Goal: Task Accomplishment & Management: Manage account settings

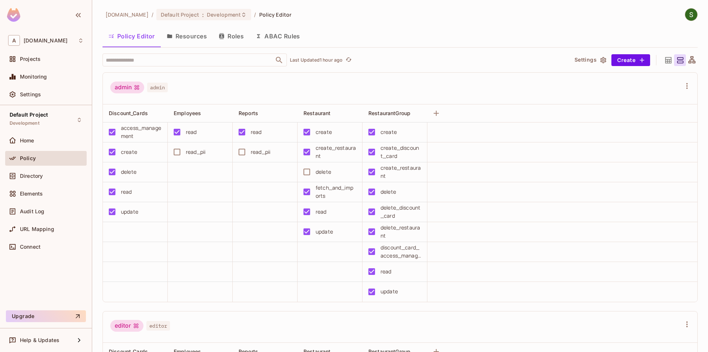
click at [189, 41] on button "Resources" at bounding box center [187, 36] width 52 height 18
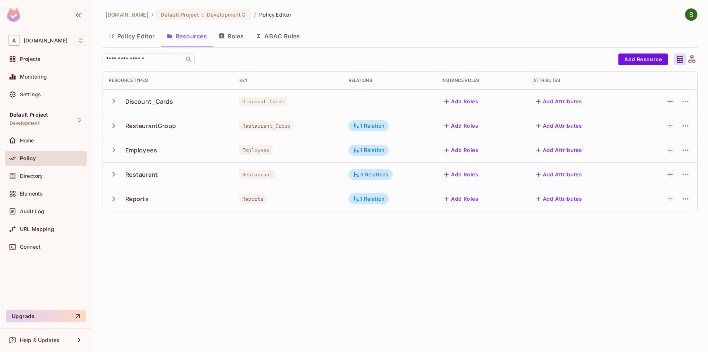
click at [112, 171] on icon "button" at bounding box center [114, 174] width 10 height 10
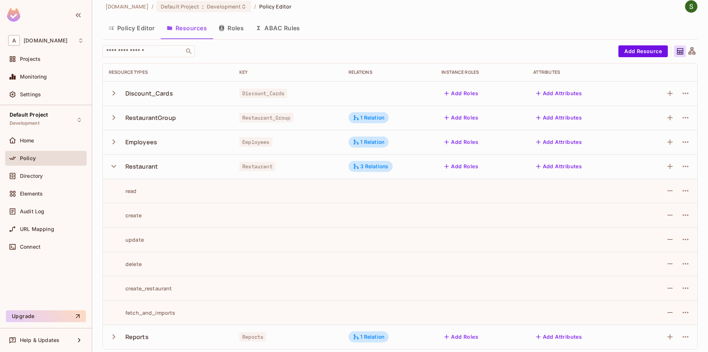
scroll to position [11, 0]
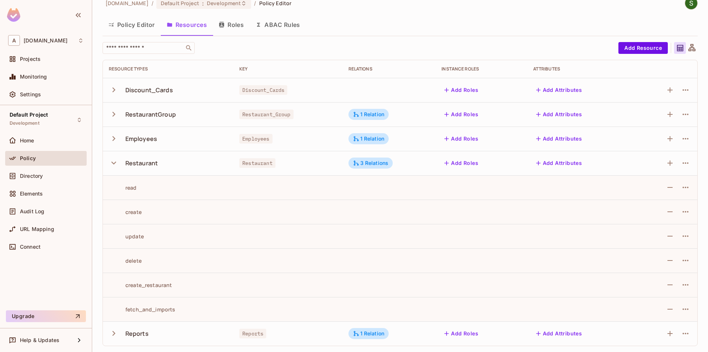
click at [133, 162] on div "Restaurant" at bounding box center [141, 163] width 33 height 8
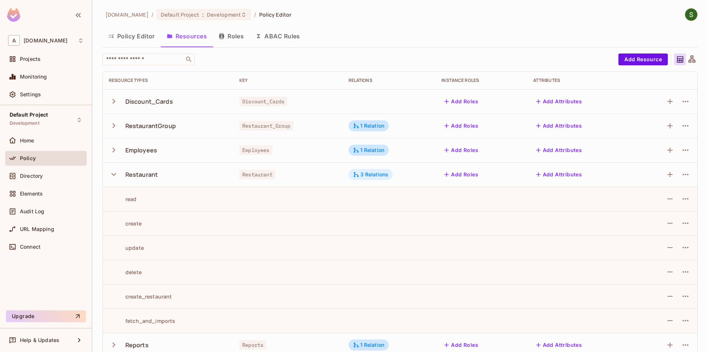
click at [376, 177] on div "3 Relations" at bounding box center [371, 174] width 36 height 7
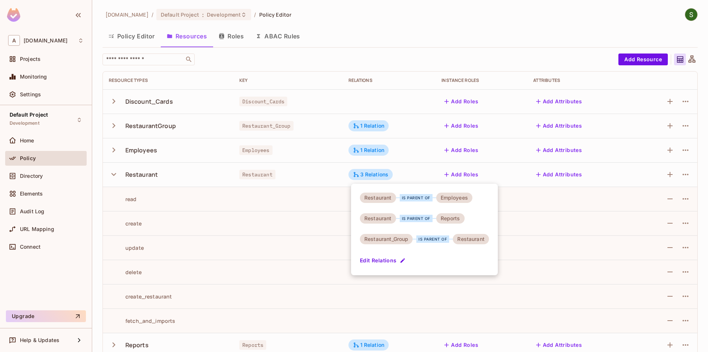
click at [281, 183] on div at bounding box center [354, 176] width 708 height 352
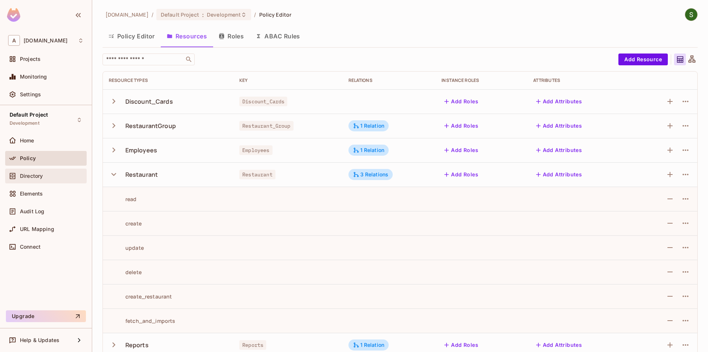
click at [38, 177] on span "Directory" at bounding box center [31, 176] width 23 height 6
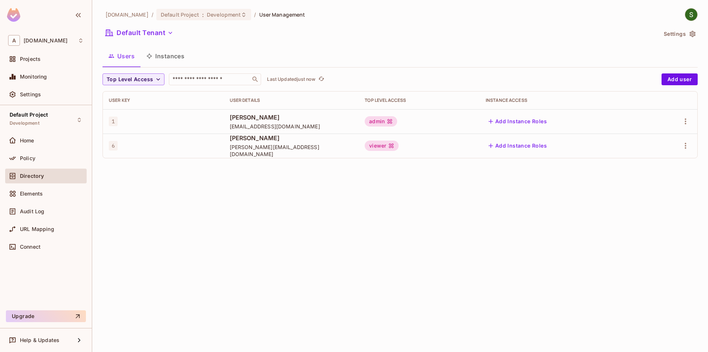
click at [164, 57] on button "Instances" at bounding box center [165, 56] width 50 height 18
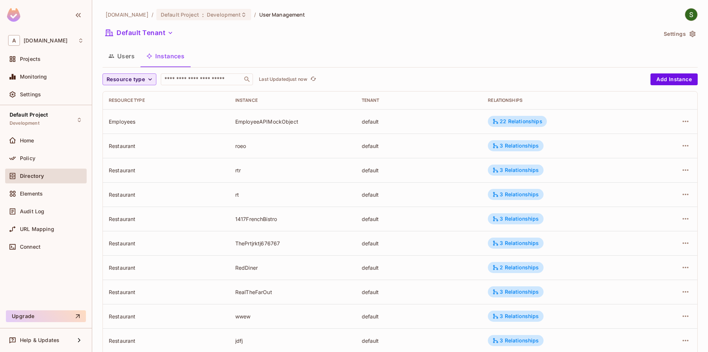
click at [139, 81] on span "Resource type" at bounding box center [126, 79] width 38 height 9
click at [139, 143] on span "Restaurant" at bounding box center [129, 143] width 42 height 7
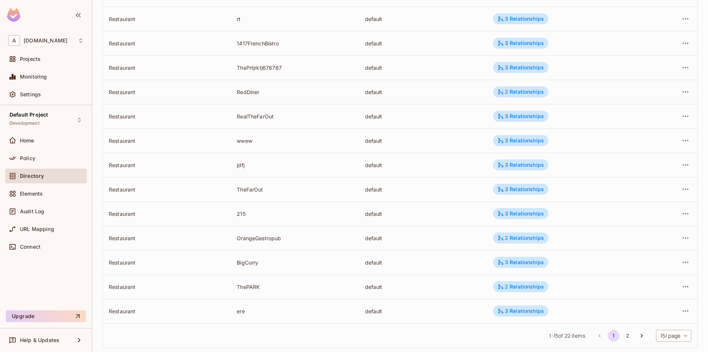
scroll to position [163, 0]
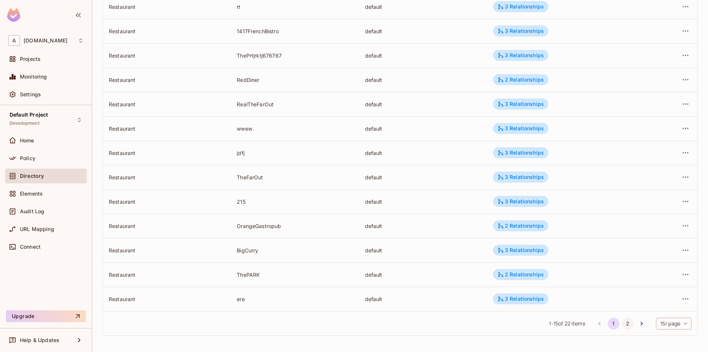
click at [622, 324] on button "2" at bounding box center [628, 323] width 12 height 12
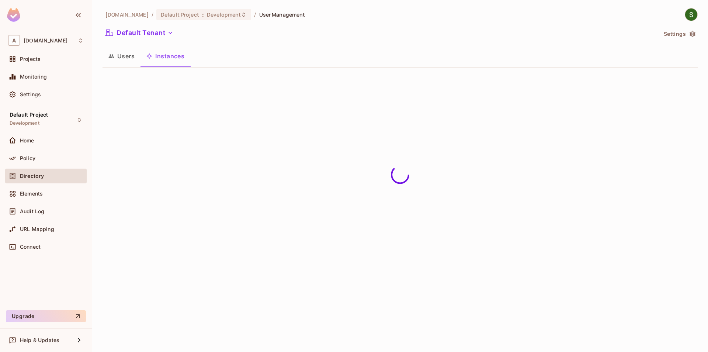
scroll to position [0, 0]
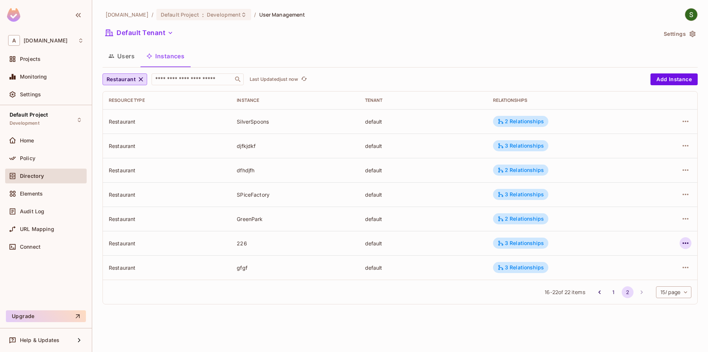
click at [686, 240] on icon "button" at bounding box center [685, 243] width 9 height 9
click at [626, 275] on div "Edit Attributes" at bounding box center [631, 275] width 36 height 7
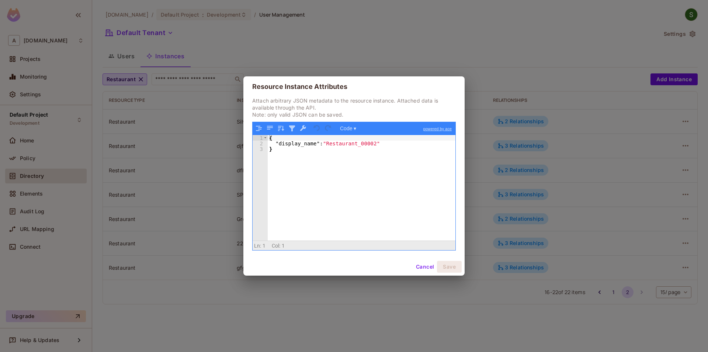
click at [424, 268] on button "Cancel" at bounding box center [425, 267] width 24 height 12
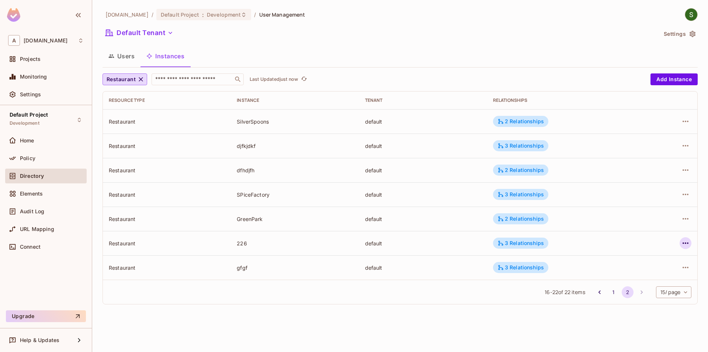
click at [682, 245] on icon "button" at bounding box center [685, 243] width 9 height 9
click at [628, 272] on div "Edit Attributes" at bounding box center [631, 275] width 36 height 7
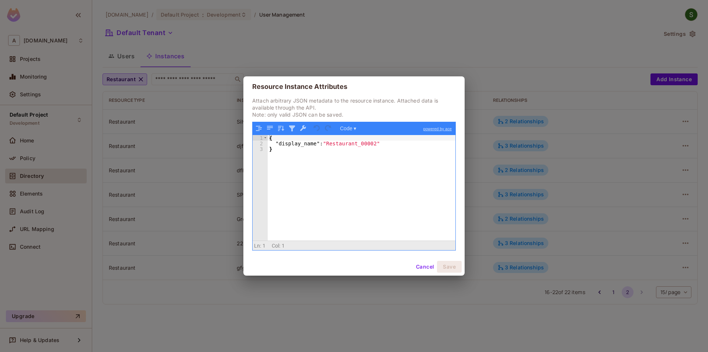
click at [424, 267] on button "Cancel" at bounding box center [425, 267] width 24 height 12
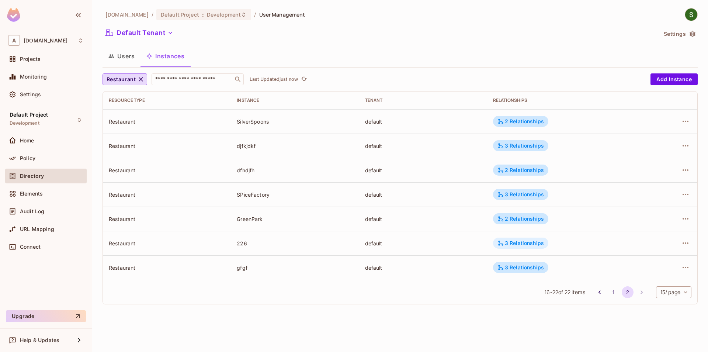
click at [533, 240] on div "3 Relationships" at bounding box center [520, 242] width 55 height 11
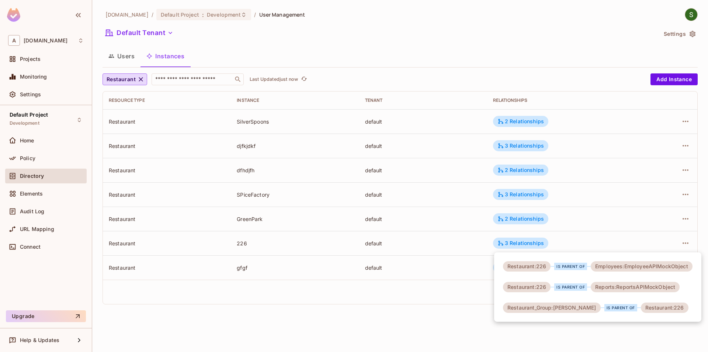
click at [480, 303] on div at bounding box center [354, 176] width 708 height 352
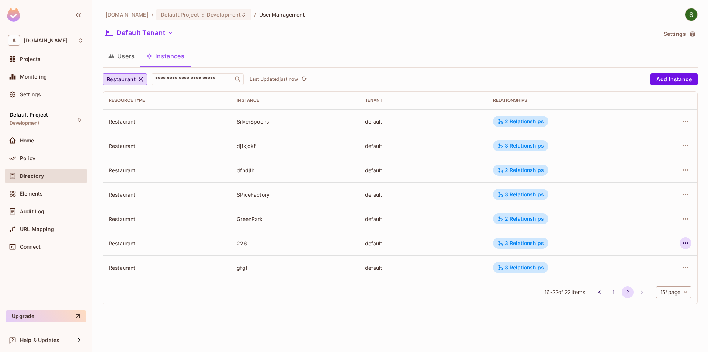
click at [684, 242] on icon "button" at bounding box center [685, 243] width 9 height 9
click at [627, 275] on div "Edit Attributes" at bounding box center [631, 275] width 36 height 7
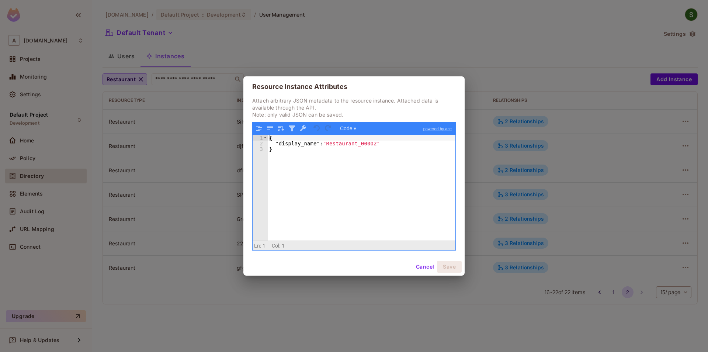
click at [420, 267] on button "Cancel" at bounding box center [425, 267] width 24 height 12
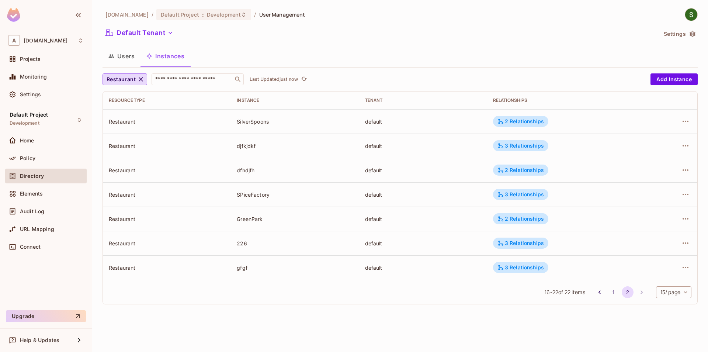
click at [115, 243] on div "Restaurant" at bounding box center [167, 243] width 116 height 7
click at [373, 250] on td "default" at bounding box center [423, 243] width 128 height 24
click at [682, 243] on icon "button" at bounding box center [685, 243] width 9 height 9
click at [636, 281] on span "Edit Attributes" at bounding box center [631, 276] width 41 height 12
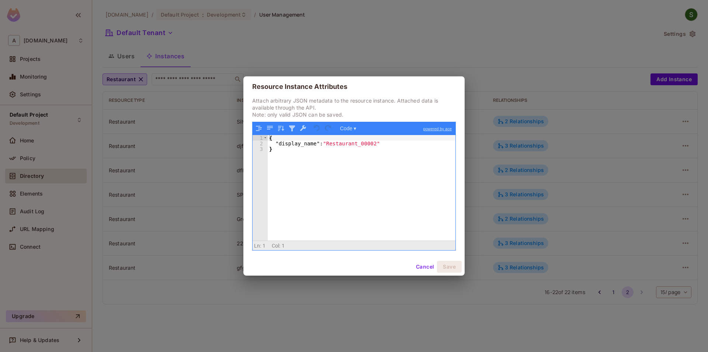
click at [423, 269] on button "Cancel" at bounding box center [425, 267] width 24 height 12
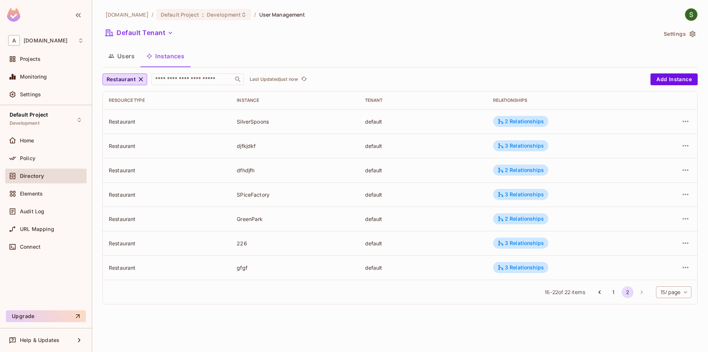
click at [400, 302] on div "16 - 22 of 22 items 1 2 15 / page ** ​" at bounding box center [400, 291] width 594 height 24
click at [519, 244] on div "3 Relationships" at bounding box center [520, 243] width 46 height 7
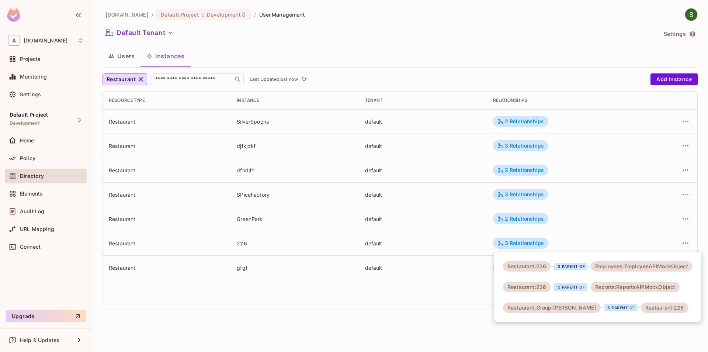
click at [564, 241] on div at bounding box center [354, 176] width 708 height 352
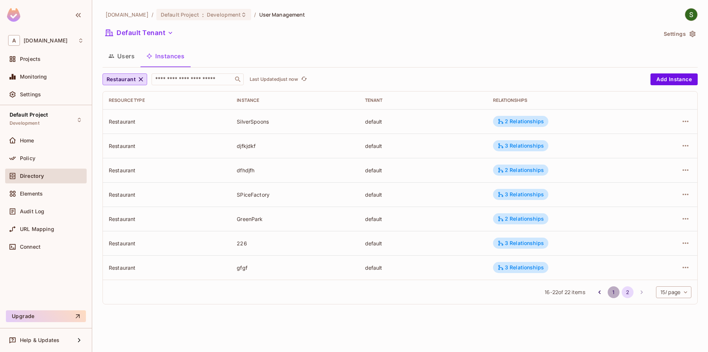
click at [608, 292] on button "1" at bounding box center [614, 292] width 12 height 12
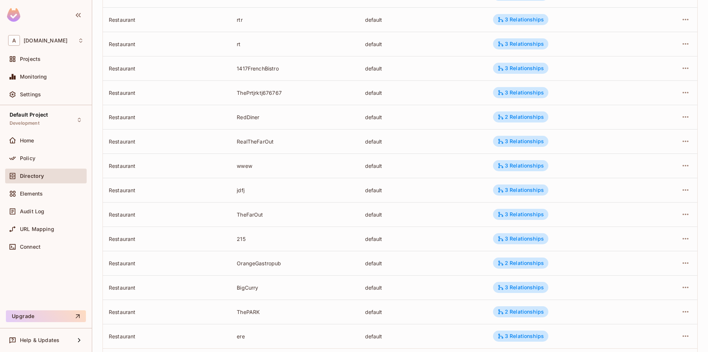
scroll to position [163, 0]
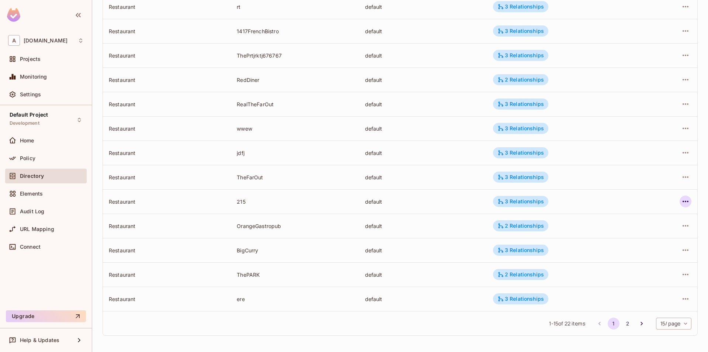
click at [684, 203] on icon "button" at bounding box center [685, 201] width 9 height 9
click at [625, 235] on div "Edit Attributes" at bounding box center [631, 234] width 36 height 7
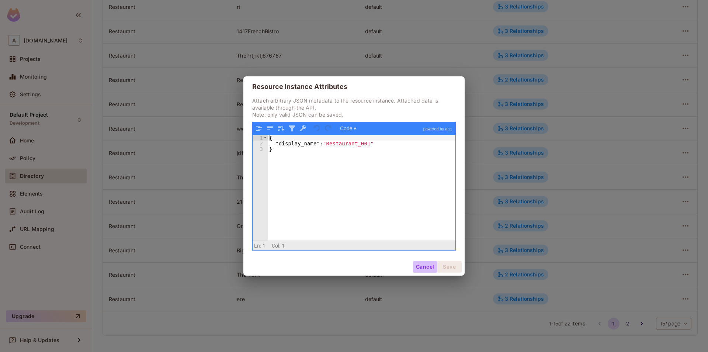
click at [420, 264] on button "Cancel" at bounding box center [425, 267] width 24 height 12
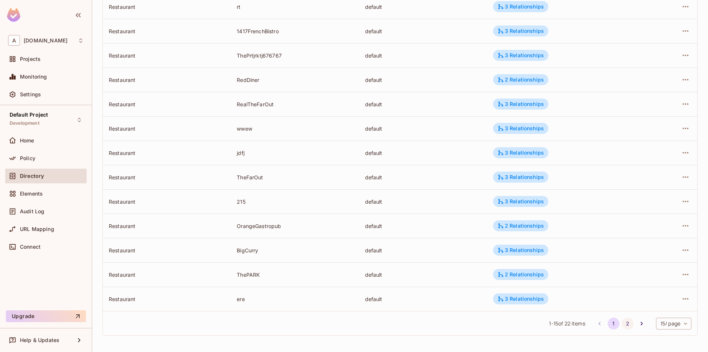
click at [628, 325] on button "2" at bounding box center [628, 323] width 12 height 12
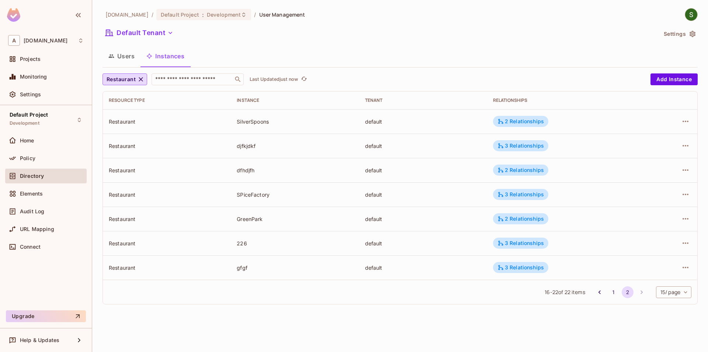
scroll to position [0, 0]
click at [677, 244] on div at bounding box center [669, 243] width 43 height 12
click at [683, 241] on icon "button" at bounding box center [685, 243] width 9 height 9
click at [608, 276] on div "Edit Attributes" at bounding box center [624, 276] width 53 height 12
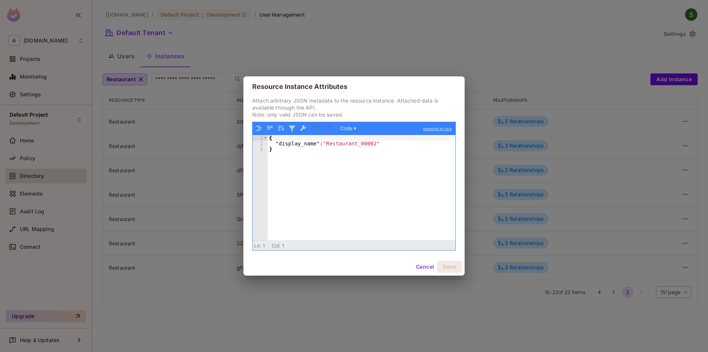
click at [425, 269] on button "Cancel" at bounding box center [425, 267] width 24 height 12
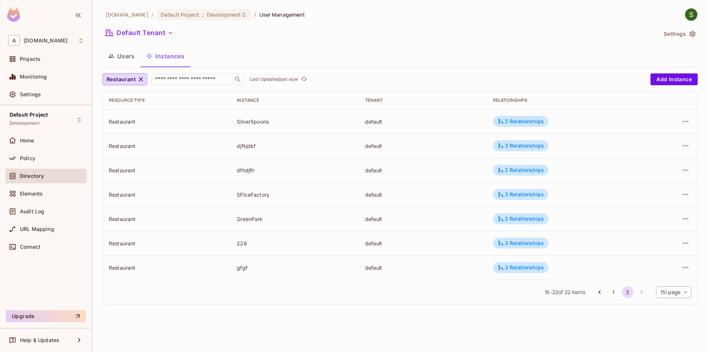
click at [364, 318] on div "[DOMAIN_NAME] / Default Project : Development / User Management Default Tenant …" at bounding box center [400, 176] width 616 height 352
click at [689, 243] on icon "button" at bounding box center [685, 243] width 9 height 9
click at [616, 277] on div "Edit Attributes" at bounding box center [631, 275] width 36 height 7
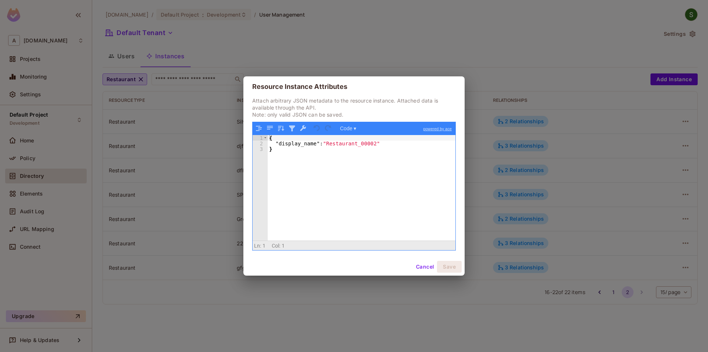
click at [418, 265] on button "Cancel" at bounding box center [425, 267] width 24 height 12
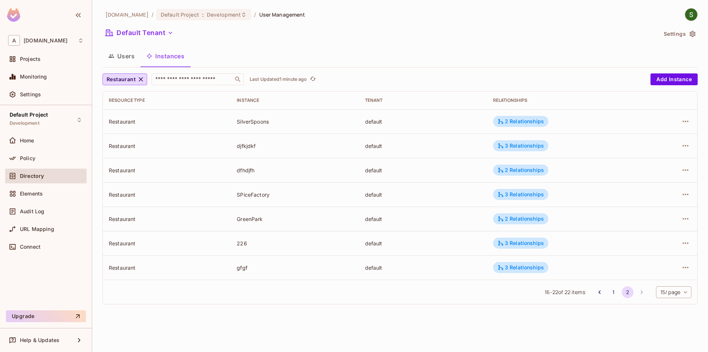
click at [385, 325] on div "[DOMAIN_NAME] / Default Project : Development / User Management Default Tenant …" at bounding box center [400, 176] width 616 height 352
click at [681, 239] on icon "button" at bounding box center [685, 243] width 9 height 9
click at [603, 279] on icon at bounding box center [602, 276] width 9 height 9
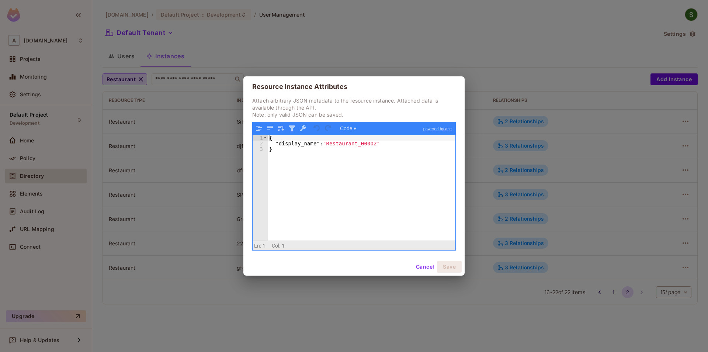
click at [425, 260] on div "Cancel Save" at bounding box center [353, 267] width 221 height 18
click at [422, 267] on button "Cancel" at bounding box center [425, 267] width 24 height 12
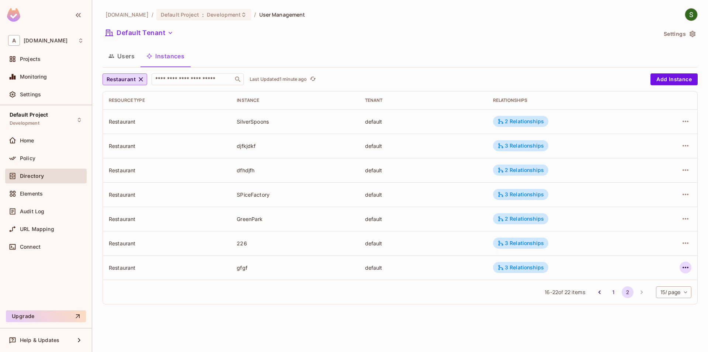
click at [683, 267] on icon "button" at bounding box center [685, 267] width 6 height 1
click at [613, 301] on span "Edit Attributes" at bounding box center [631, 301] width 41 height 12
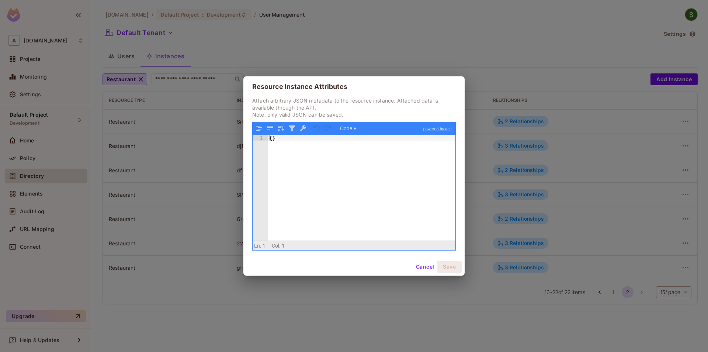
click at [418, 265] on button "Cancel" at bounding box center [425, 267] width 24 height 12
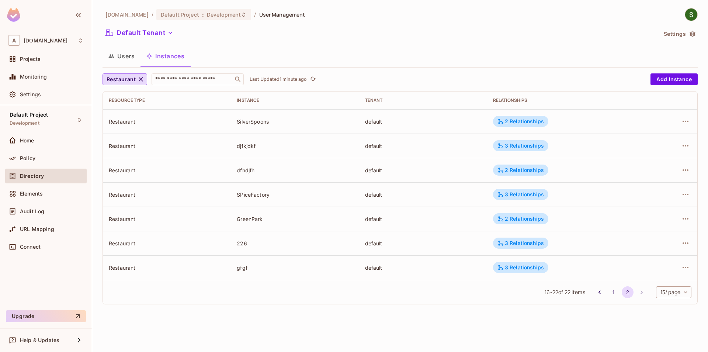
click at [201, 292] on div "16 - 22 of 22 items 1 2 15 / page ** ​" at bounding box center [400, 291] width 594 height 24
click at [680, 243] on button "button" at bounding box center [685, 243] width 12 height 12
click at [626, 266] on li "Edit Resource Instance" at bounding box center [638, 260] width 93 height 16
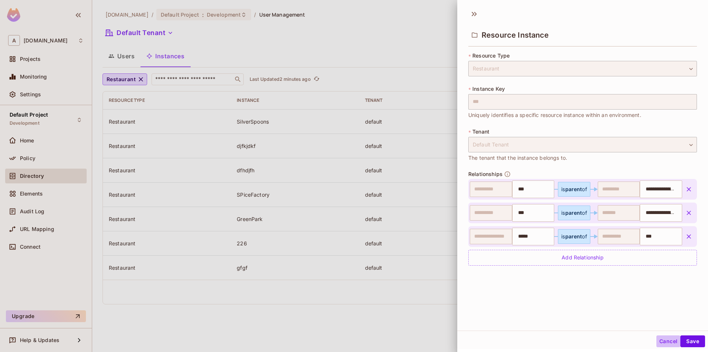
click at [660, 341] on button "Cancel" at bounding box center [668, 341] width 24 height 12
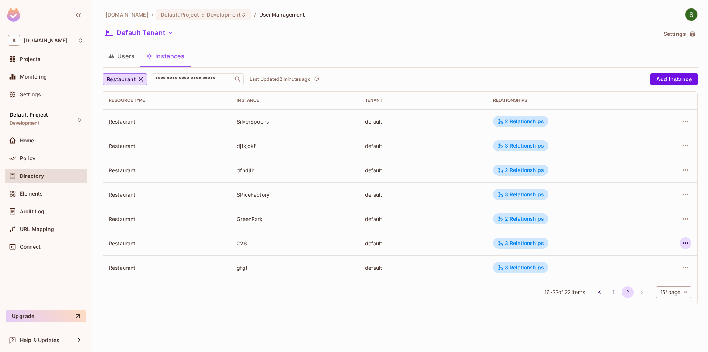
click at [686, 241] on icon "button" at bounding box center [685, 243] width 9 height 9
click at [641, 278] on div "Edit Attributes" at bounding box center [631, 275] width 36 height 7
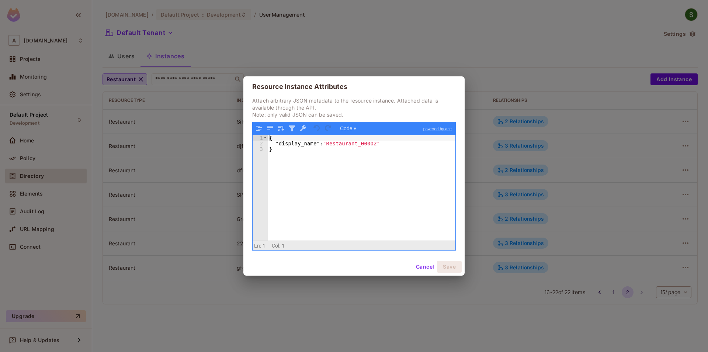
click at [424, 273] on div "Cancel Save" at bounding box center [353, 267] width 221 height 18
click at [424, 268] on button "Cancel" at bounding box center [425, 267] width 24 height 12
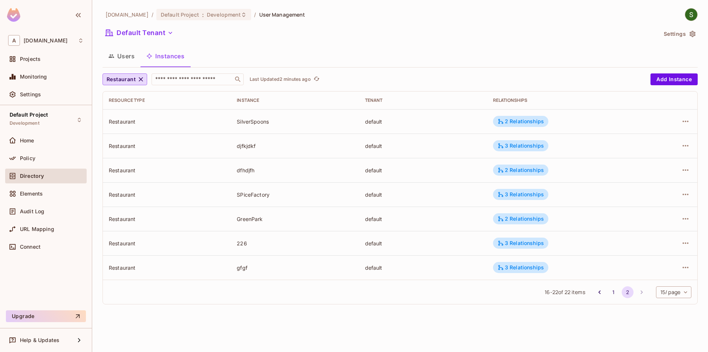
click at [347, 325] on div "[DOMAIN_NAME] / Default Project : Development / User Management Default Tenant …" at bounding box center [400, 176] width 616 height 352
click at [688, 242] on icon "button" at bounding box center [685, 243] width 9 height 9
click at [628, 270] on span "Edit Attributes" at bounding box center [631, 276] width 41 height 12
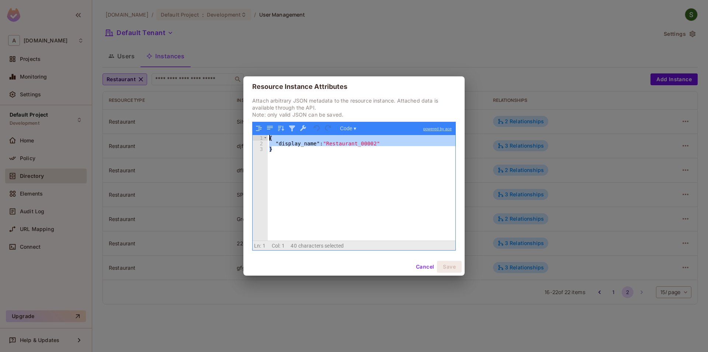
drag, startPoint x: 284, startPoint y: 153, endPoint x: 262, endPoint y: 136, distance: 26.5
click at [268, 136] on div "{ "display_name" : "Restaurant_00002" }" at bounding box center [362, 187] width 188 height 105
click at [418, 267] on button "Cancel" at bounding box center [425, 267] width 24 height 12
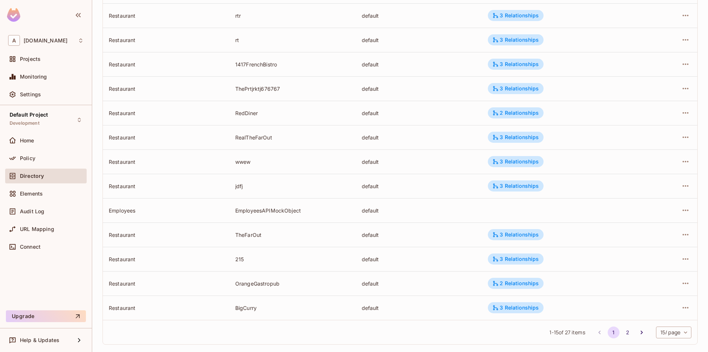
scroll to position [163, 0]
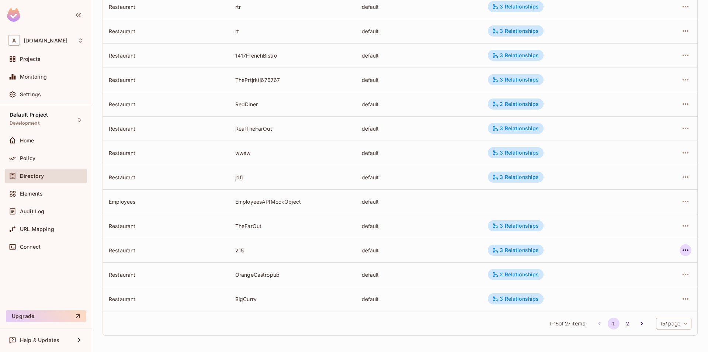
click at [683, 251] on icon "button" at bounding box center [685, 250] width 9 height 9
click at [647, 283] on div "Edit Attributes" at bounding box center [631, 282] width 36 height 7
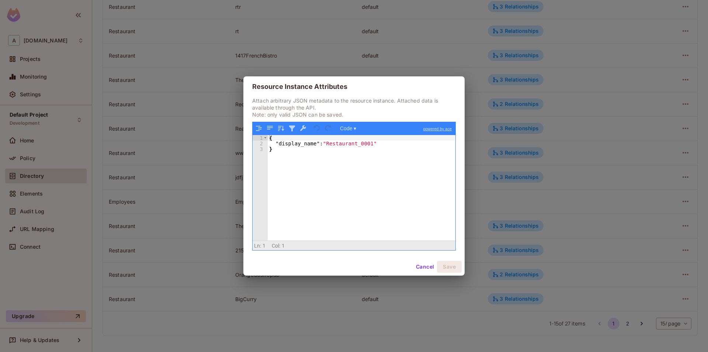
click at [425, 269] on button "Cancel" at bounding box center [425, 267] width 24 height 12
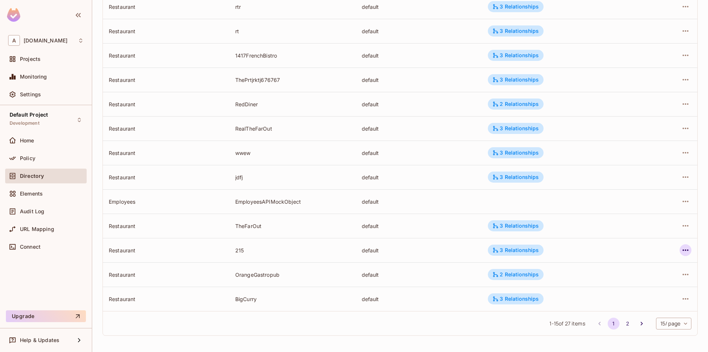
click at [685, 248] on icon "button" at bounding box center [685, 250] width 9 height 9
click at [612, 282] on span "Edit Attributes" at bounding box center [631, 283] width 41 height 12
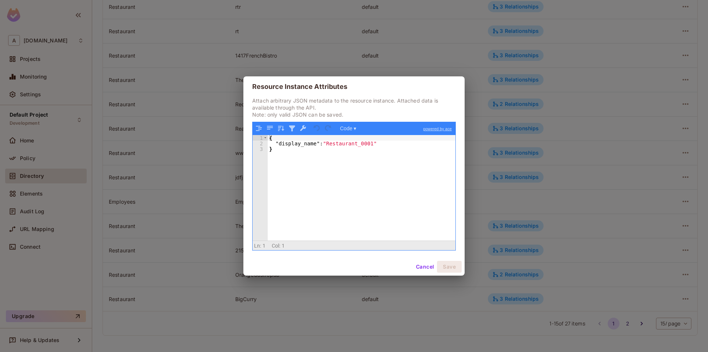
click at [425, 268] on button "Cancel" at bounding box center [425, 267] width 24 height 12
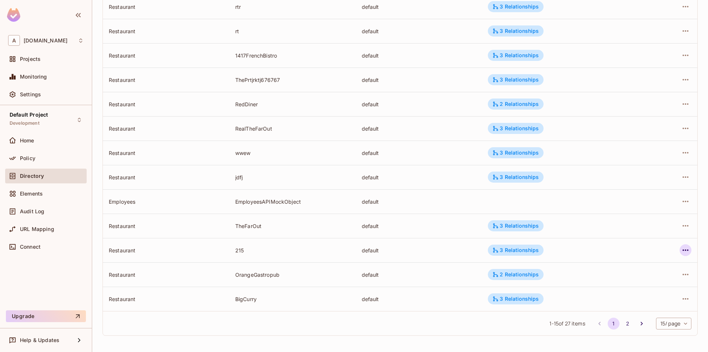
click at [684, 249] on icon "button" at bounding box center [685, 250] width 9 height 9
click at [406, 273] on div at bounding box center [354, 176] width 708 height 352
click at [686, 251] on icon "button" at bounding box center [685, 250] width 9 height 9
click at [627, 289] on li "Edit Attributes" at bounding box center [638, 283] width 93 height 16
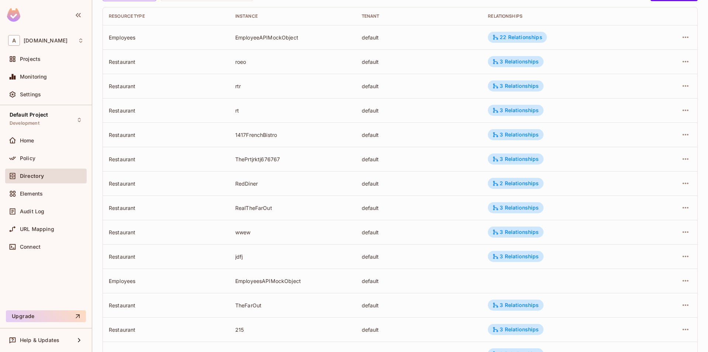
scroll to position [163, 0]
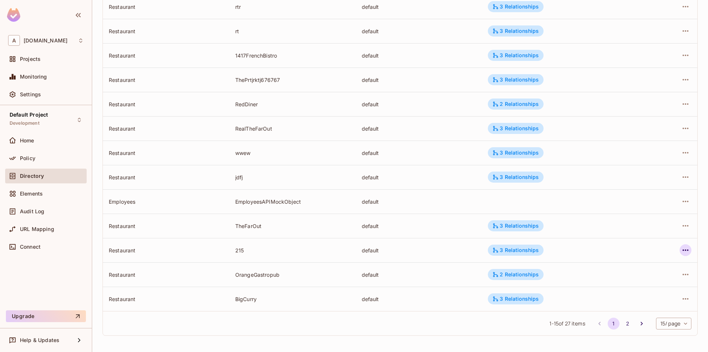
click at [684, 250] on icon "button" at bounding box center [685, 249] width 6 height 1
click at [621, 282] on div "Edit Attributes" at bounding box center [631, 282] width 36 height 7
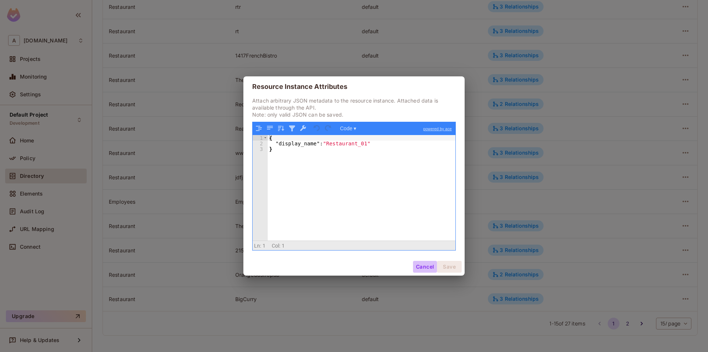
click at [419, 265] on button "Cancel" at bounding box center [425, 267] width 24 height 12
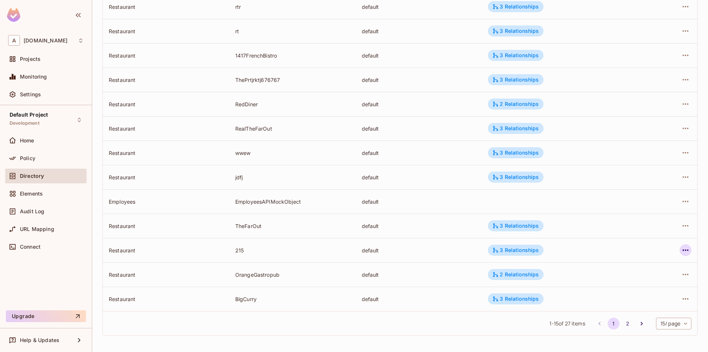
click at [686, 253] on icon "button" at bounding box center [685, 250] width 9 height 9
click at [619, 288] on span "Edit Attributes" at bounding box center [631, 283] width 41 height 12
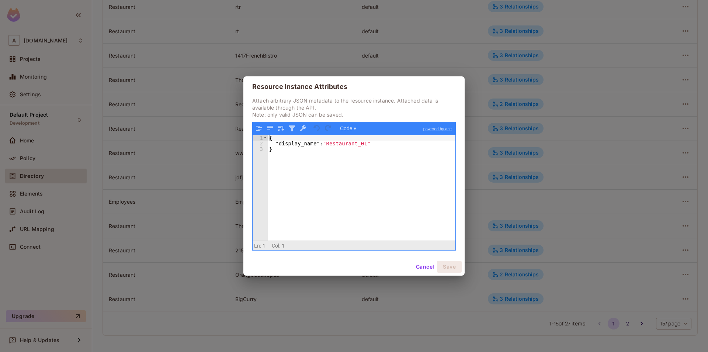
click at [425, 267] on button "Cancel" at bounding box center [425, 267] width 24 height 12
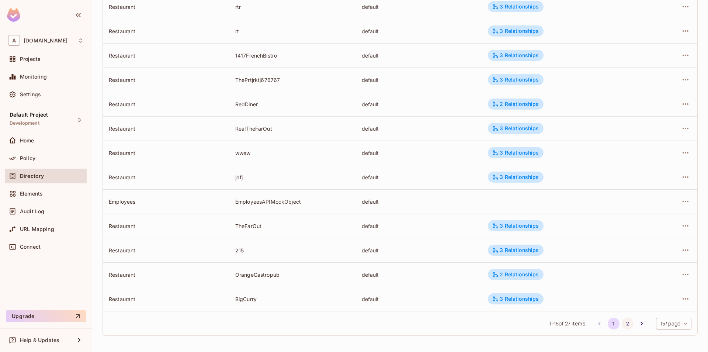
click at [626, 326] on button "2" at bounding box center [628, 323] width 12 height 12
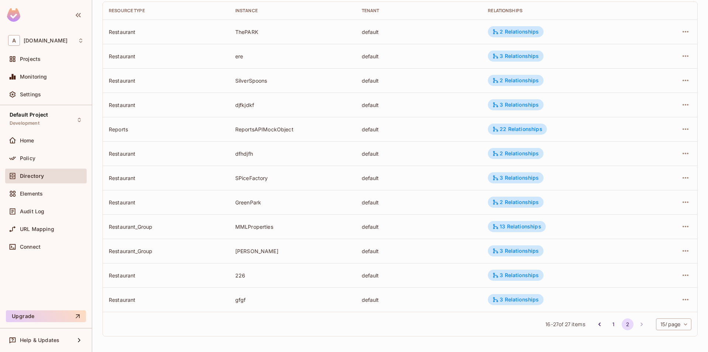
scroll to position [90, 0]
click at [46, 161] on div "Policy" at bounding box center [46, 158] width 76 height 9
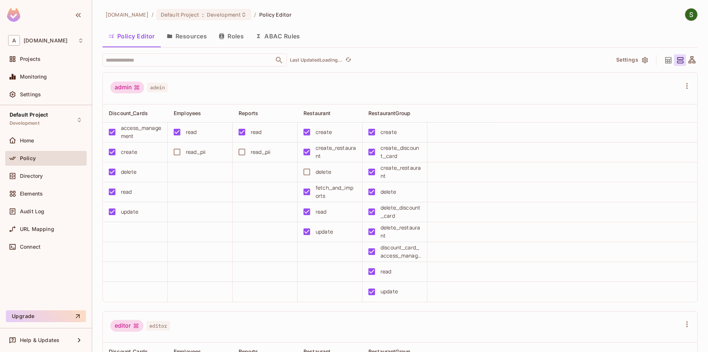
click at [231, 46] on div "Policy Editor Resources Roles ABAC Rules" at bounding box center [399, 37] width 595 height 20
click at [232, 44] on button "Roles" at bounding box center [231, 36] width 37 height 18
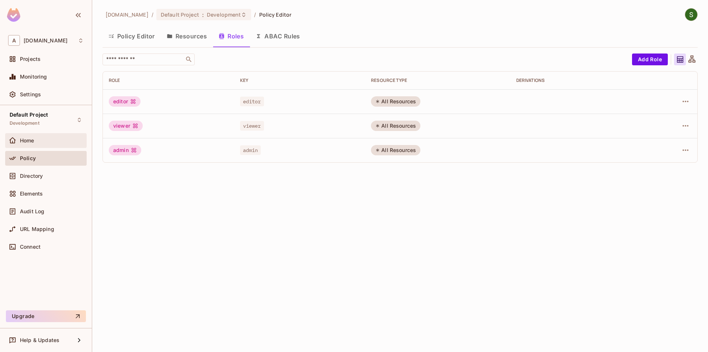
click at [59, 147] on div "Home" at bounding box center [45, 140] width 81 height 15
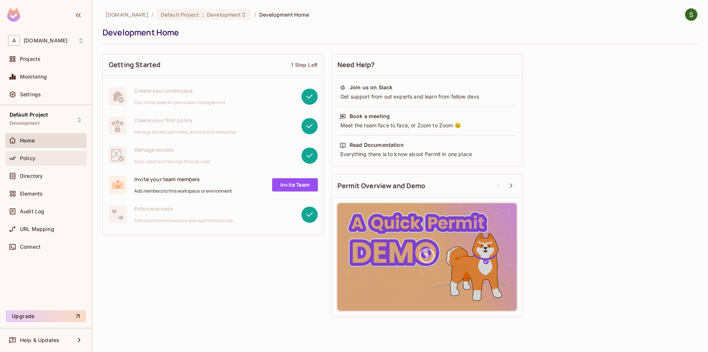
click at [43, 163] on div "Policy" at bounding box center [45, 158] width 81 height 15
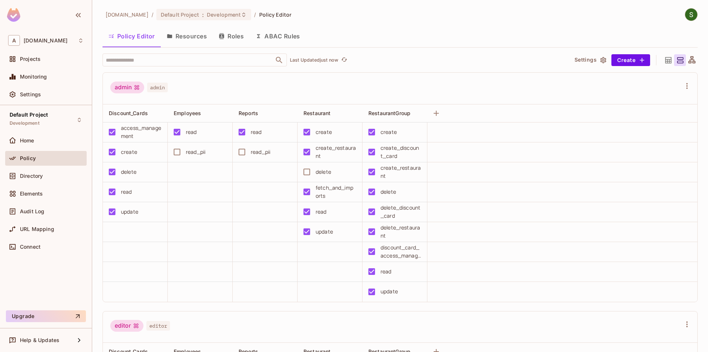
click at [244, 36] on button "Roles" at bounding box center [231, 36] width 37 height 18
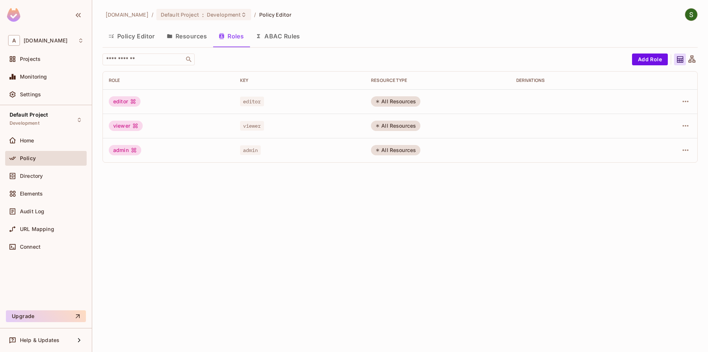
click at [402, 152] on div "All Resources" at bounding box center [395, 150] width 49 height 10
click at [568, 152] on td at bounding box center [575, 150] width 131 height 24
click at [681, 150] on icon "button" at bounding box center [685, 150] width 9 height 9
click at [647, 181] on div "Edit Attributes" at bounding box center [659, 183] width 36 height 7
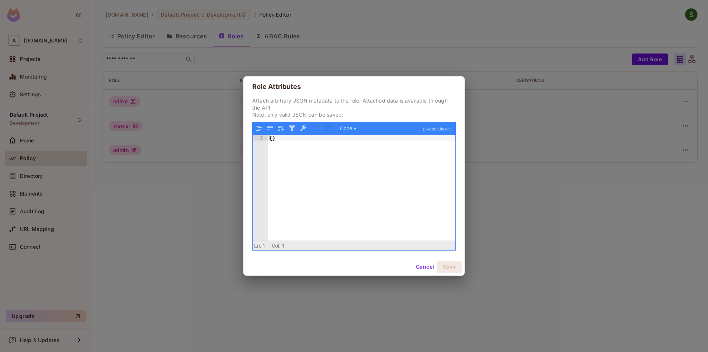
click at [423, 268] on button "Cancel" at bounding box center [425, 267] width 24 height 12
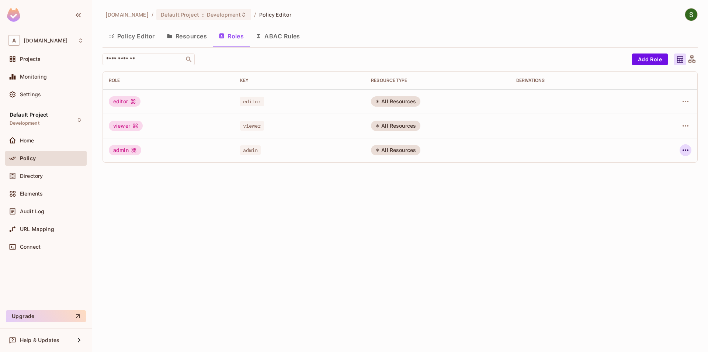
click at [680, 147] on button "button" at bounding box center [685, 150] width 12 height 12
click at [663, 168] on div "Edit Role" at bounding box center [652, 166] width 22 height 7
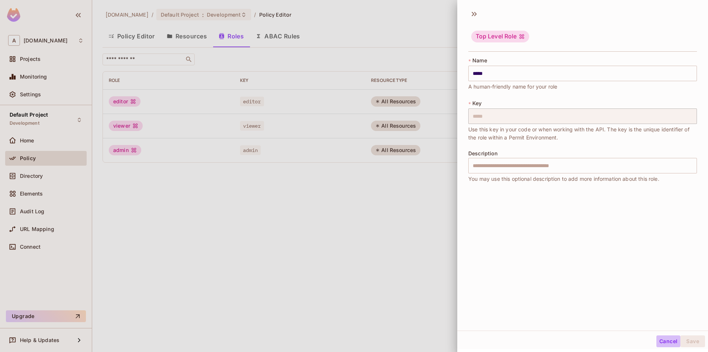
click at [661, 337] on button "Cancel" at bounding box center [668, 341] width 24 height 12
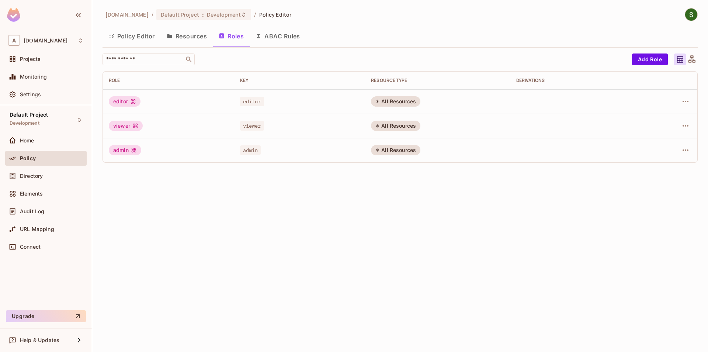
click at [420, 260] on div "allerin.com / Default Project : Development / Policy Editor Policy Editor Resou…" at bounding box center [400, 176] width 616 height 352
click at [393, 151] on div "All Resources" at bounding box center [395, 150] width 49 height 10
click at [396, 122] on div "All Resources" at bounding box center [395, 126] width 49 height 10
click at [396, 104] on div "All Resources" at bounding box center [395, 101] width 49 height 10
click at [525, 81] on div "Derivations" at bounding box center [575, 80] width 119 height 6
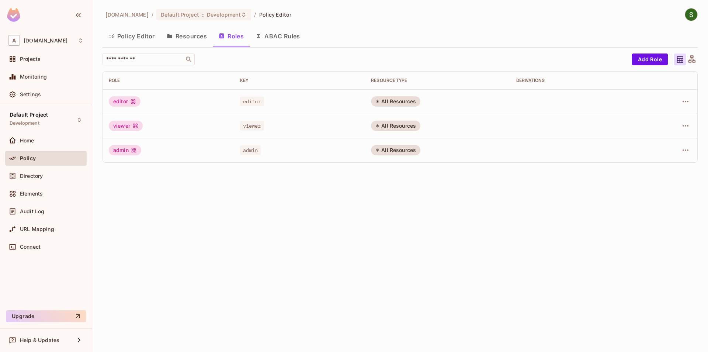
click at [191, 39] on button "Resources" at bounding box center [187, 36] width 52 height 18
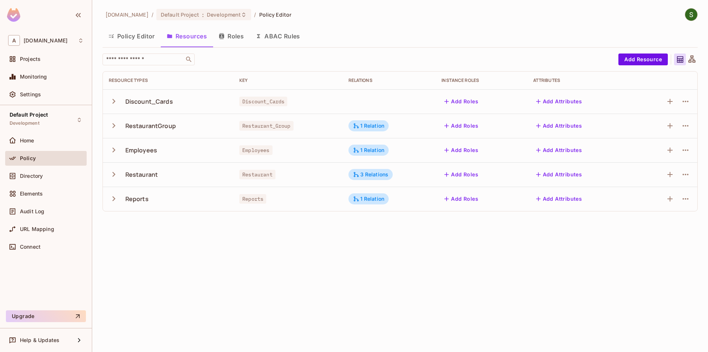
click at [114, 176] on icon "button" at bounding box center [114, 174] width 10 height 10
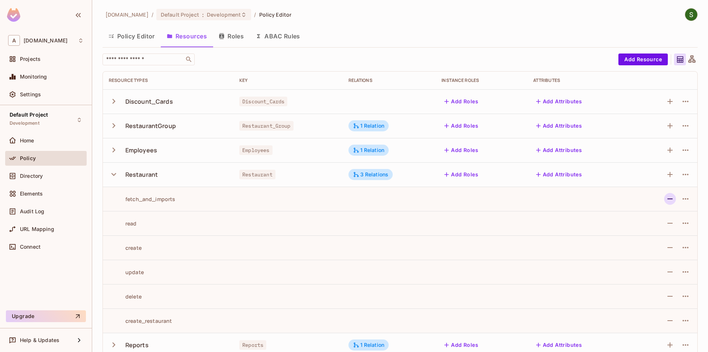
click at [670, 199] on icon "button" at bounding box center [669, 198] width 5 height 1
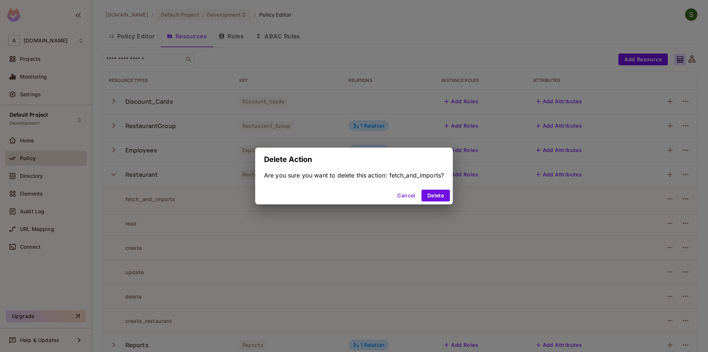
click at [594, 211] on div "Delete Action Are you sure you want to delete this action: fetch_and_imports? C…" at bounding box center [354, 176] width 708 height 352
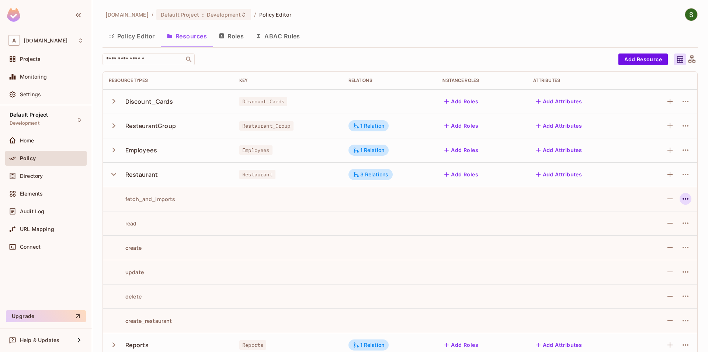
click at [683, 199] on icon "button" at bounding box center [685, 198] width 6 height 1
click at [611, 209] on div at bounding box center [354, 176] width 708 height 352
click at [114, 174] on icon "button" at bounding box center [114, 174] width 10 height 10
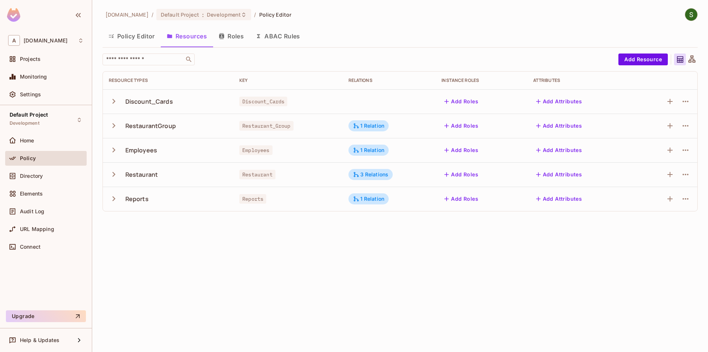
click at [114, 123] on icon "button" at bounding box center [114, 126] width 10 height 10
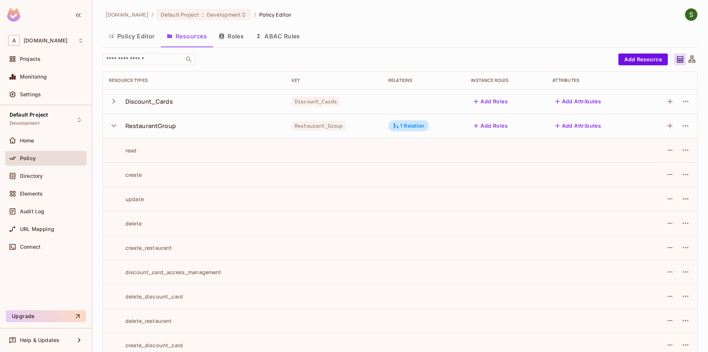
click at [114, 123] on icon "button" at bounding box center [114, 126] width 10 height 10
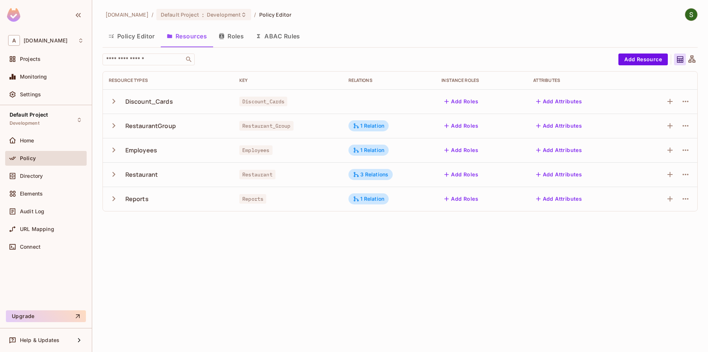
click at [114, 123] on icon "button" at bounding box center [114, 126] width 10 height 10
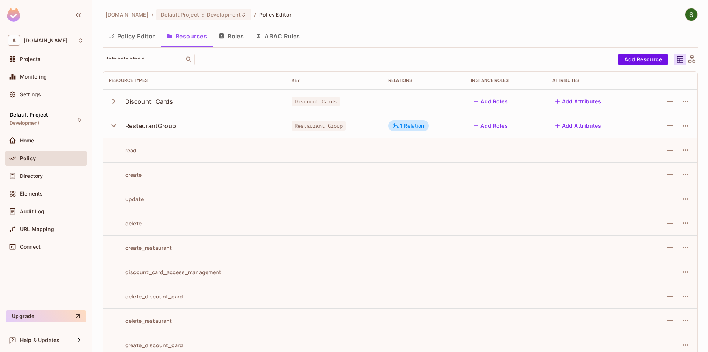
click at [114, 123] on icon "button" at bounding box center [114, 126] width 10 height 10
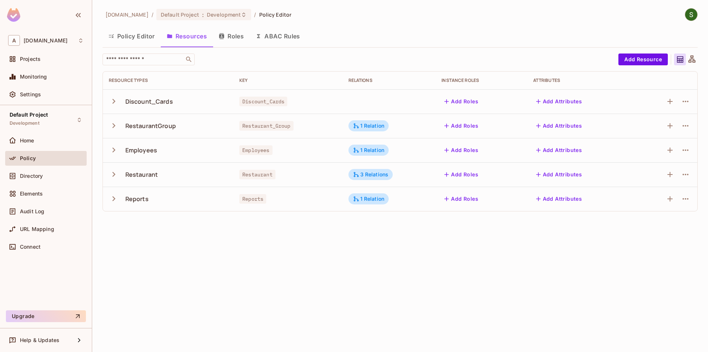
click at [137, 29] on button "Policy Editor" at bounding box center [131, 36] width 58 height 18
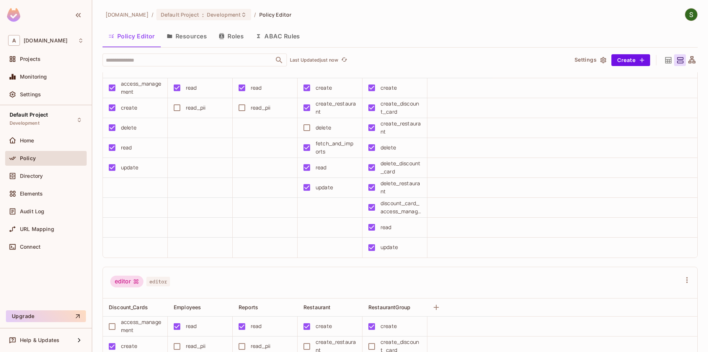
scroll to position [84, 0]
